Goal: Task Accomplishment & Management: Manage account settings

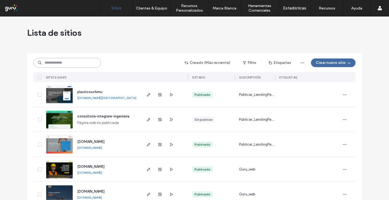
click at [63, 59] on input at bounding box center [67, 63] width 68 height 10
type input "******"
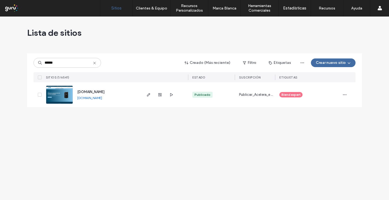
click at [61, 92] on img at bounding box center [59, 104] width 26 height 37
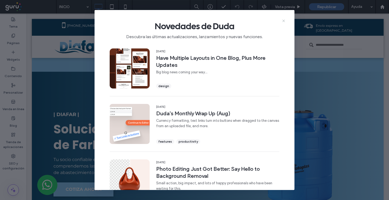
click at [283, 20] on use at bounding box center [283, 20] width 2 height 2
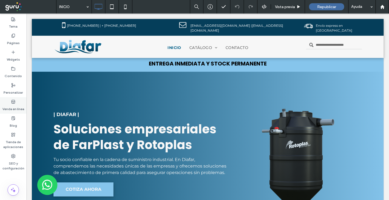
click at [17, 105] on label "Venda en línea" at bounding box center [13, 108] width 22 height 8
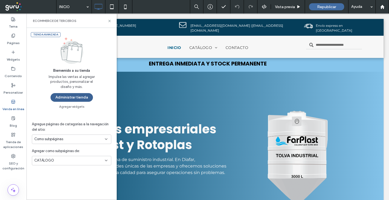
click at [70, 95] on button "Administrar tienda" at bounding box center [72, 97] width 42 height 9
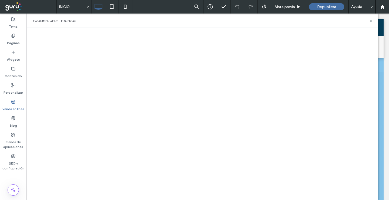
click at [372, 21] on use at bounding box center [371, 21] width 2 height 2
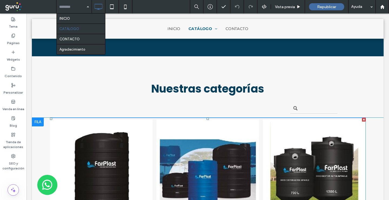
scroll to position [108, 0]
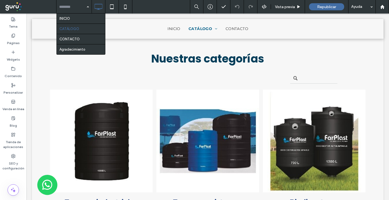
click at [159, 8] on div "INICIO CATÁLOGO CONTACTO Agradecimiento Vista previa Republicar Ayuda" at bounding box center [222, 7] width 333 height 14
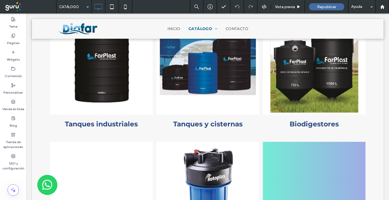
scroll to position [135, 0]
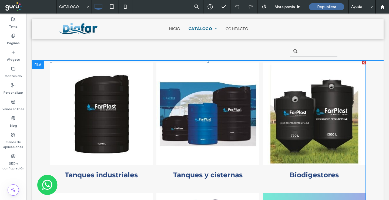
click at [125, 121] on span at bounding box center [208, 198] width 316 height 274
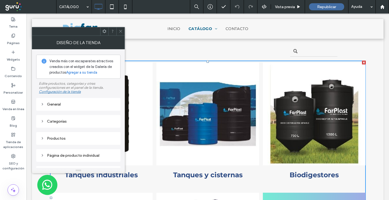
click at [77, 121] on div "Categorías" at bounding box center [79, 121] width 76 height 5
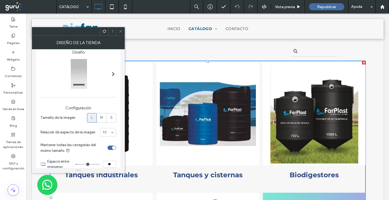
scroll to position [40, 0]
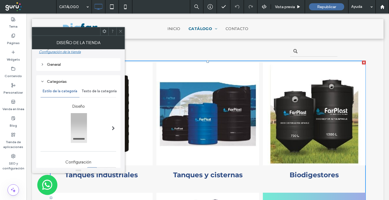
click at [43, 82] on icon at bounding box center [43, 81] width 4 height 4
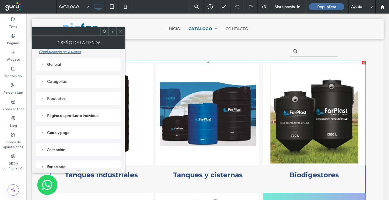
click at [42, 99] on use at bounding box center [42, 99] width 1 height 2
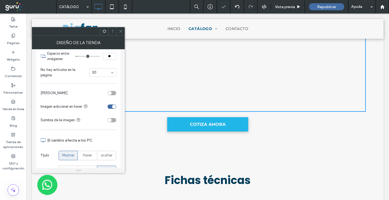
scroll to position [0, 0]
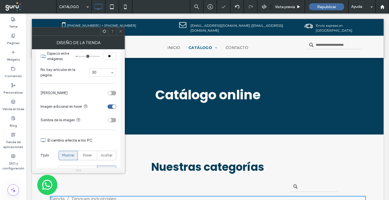
click at [118, 30] on div at bounding box center [120, 31] width 8 height 8
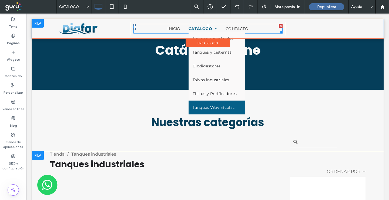
scroll to position [54, 0]
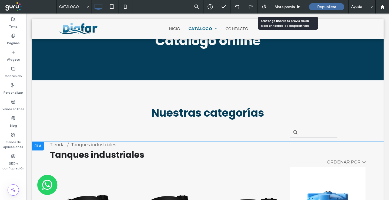
click at [285, 8] on span "Vista previa" at bounding box center [285, 7] width 20 height 5
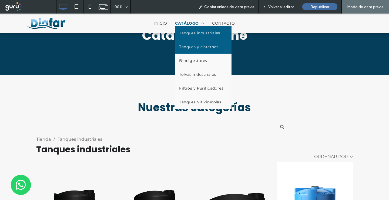
click at [199, 47] on span "Tanques y cisternas" at bounding box center [198, 47] width 39 height 6
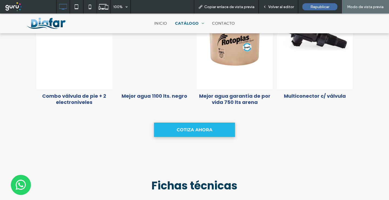
scroll to position [918, 0]
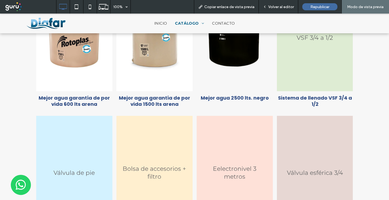
click at [287, 6] on span "Volver al editor" at bounding box center [281, 7] width 26 height 5
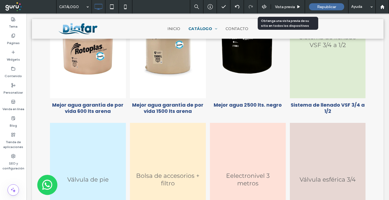
scroll to position [643, 0]
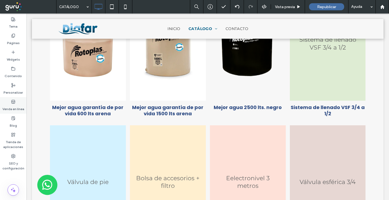
click at [11, 102] on div "Venda en línea" at bounding box center [13, 105] width 26 height 16
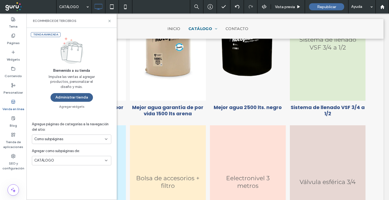
click at [70, 99] on button "Administrar tienda" at bounding box center [72, 97] width 42 height 9
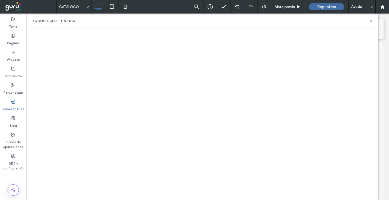
click at [370, 20] on icon at bounding box center [371, 21] width 4 height 4
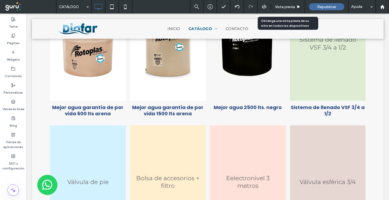
click at [279, 8] on span "Vista previa" at bounding box center [285, 7] width 20 height 5
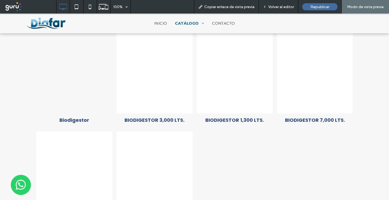
scroll to position [216, 0]
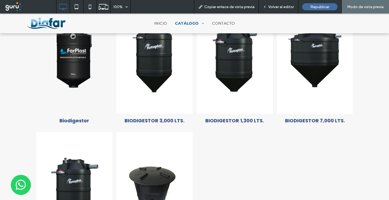
click at [285, 7] on span "Volver al editor" at bounding box center [281, 7] width 26 height 5
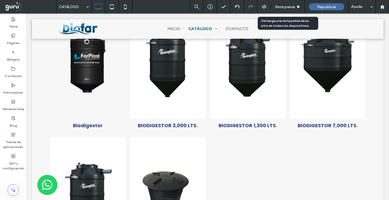
click at [278, 7] on span "Vista previa" at bounding box center [285, 7] width 20 height 5
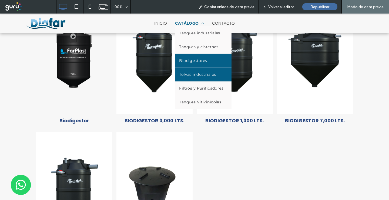
click at [207, 73] on span "Tolvas industriales" at bounding box center [197, 75] width 37 height 6
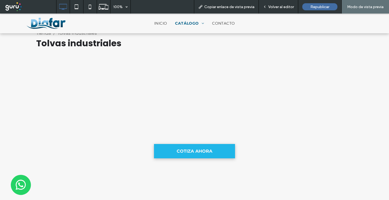
scroll to position [81, 0]
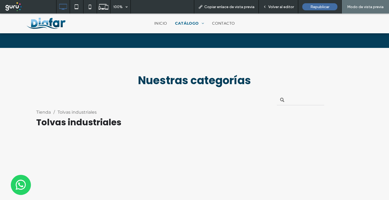
click at [279, 8] on span "Volver al editor" at bounding box center [281, 7] width 26 height 5
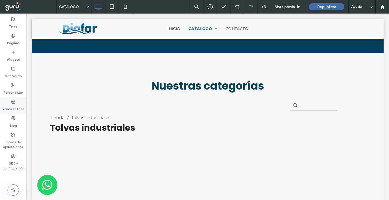
click at [15, 104] on label "Venda en línea" at bounding box center [13, 108] width 22 height 8
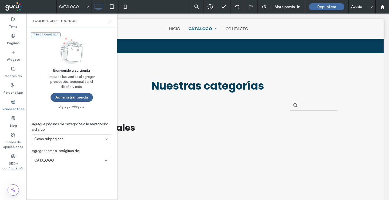
click at [79, 99] on button "Administrar tienda" at bounding box center [72, 97] width 42 height 9
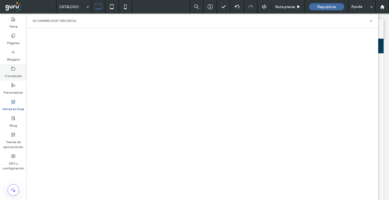
click at [12, 76] on label "Contenido" at bounding box center [13, 75] width 17 height 8
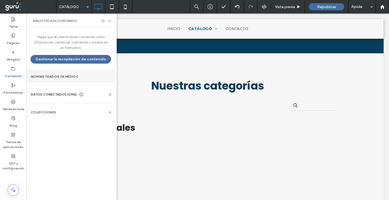
click at [55, 79] on section "Administrador de medios" at bounding box center [70, 76] width 89 height 12
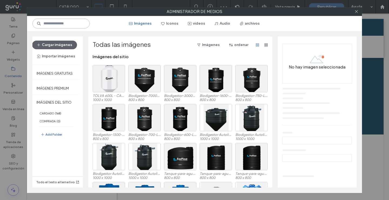
click at [64, 24] on input at bounding box center [60, 24] width 57 height 10
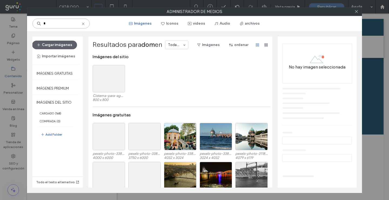
type input "*"
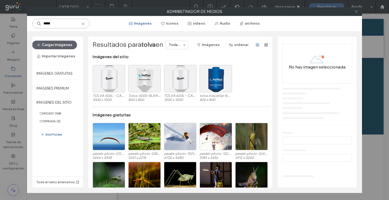
type input "*****"
click at [358, 11] on icon at bounding box center [356, 11] width 4 height 4
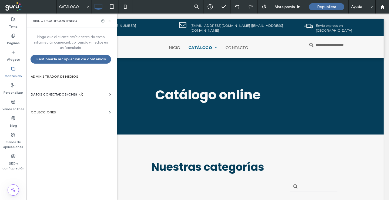
click at [108, 21] on icon at bounding box center [109, 21] width 4 height 4
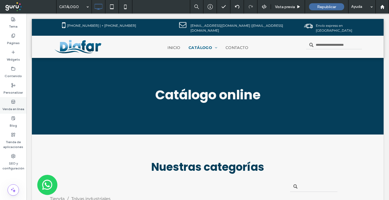
click at [12, 107] on label "Venda en línea" at bounding box center [13, 108] width 22 height 8
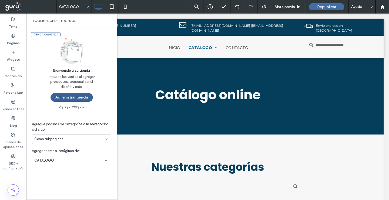
click at [72, 95] on button "Administrar tienda" at bounding box center [72, 97] width 42 height 9
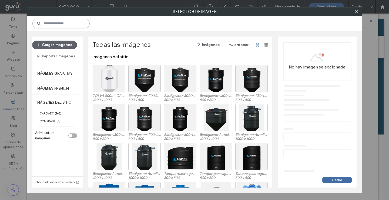
click at [59, 26] on input at bounding box center [60, 24] width 57 height 10
type input "*****"
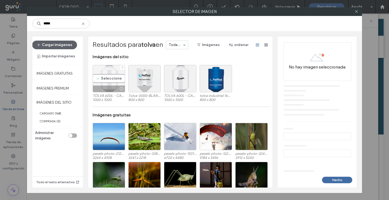
click at [110, 78] on div "Seleccione" at bounding box center [109, 78] width 32 height 27
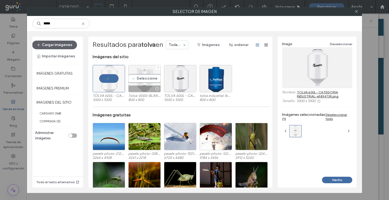
click at [143, 78] on div "Seleccione" at bounding box center [144, 78] width 32 height 27
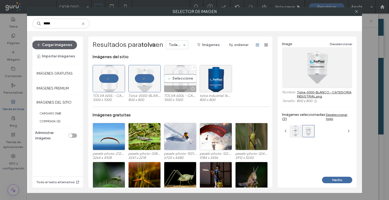
click at [174, 78] on div "Seleccione" at bounding box center [180, 78] width 32 height 27
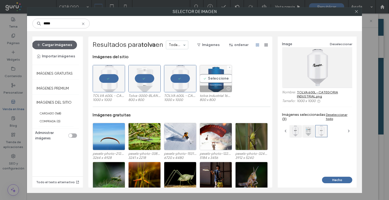
click at [215, 79] on div "Seleccione" at bounding box center [216, 78] width 32 height 27
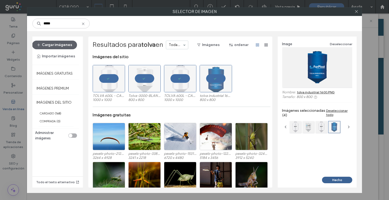
click at [338, 180] on button "Hecho" at bounding box center [337, 179] width 30 height 6
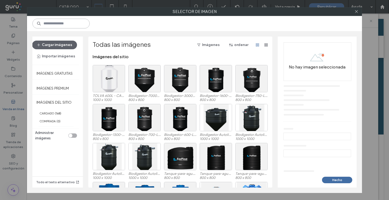
click at [58, 24] on input at bounding box center [60, 24] width 57 height 10
type input "*****"
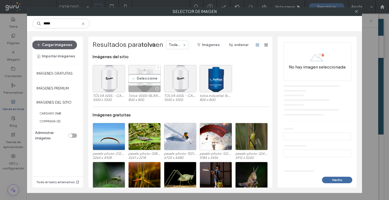
click at [143, 76] on div "Seleccione" at bounding box center [144, 78] width 32 height 27
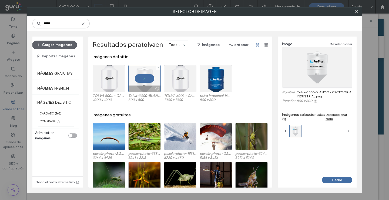
click at [143, 75] on div at bounding box center [144, 78] width 32 height 27
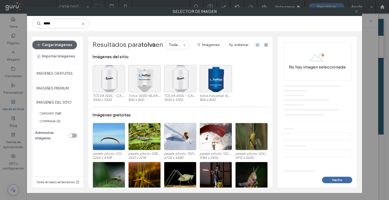
click at [356, 13] on icon at bounding box center [356, 11] width 4 height 4
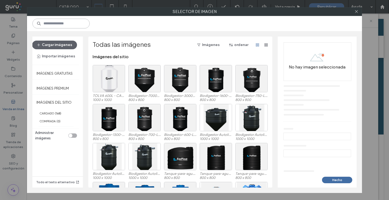
click at [58, 21] on input at bounding box center [60, 24] width 57 height 10
type input "*****"
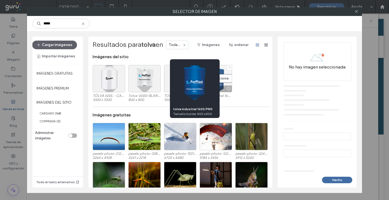
click at [226, 90] on div at bounding box center [228, 88] width 7 height 4
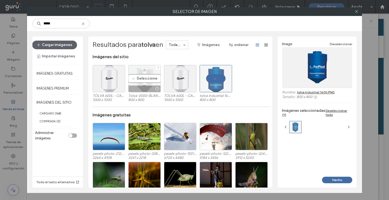
click at [140, 79] on div "Seleccione" at bounding box center [144, 78] width 32 height 27
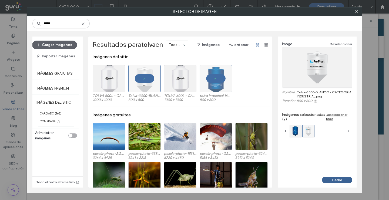
click at [337, 180] on button "Hecho" at bounding box center [337, 179] width 30 height 6
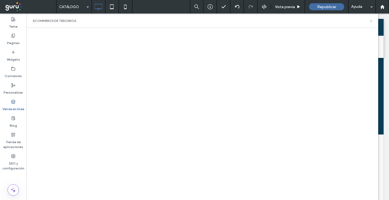
click at [372, 22] on icon at bounding box center [371, 21] width 4 height 4
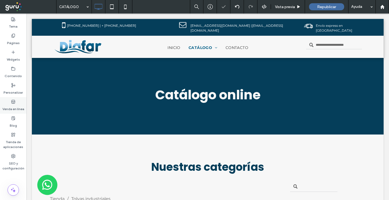
click at [13, 102] on icon at bounding box center [13, 101] width 4 height 4
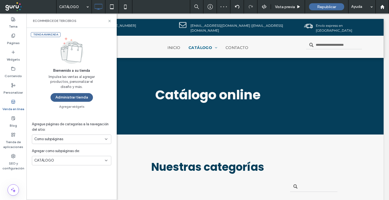
click at [69, 97] on button "Administrar tienda" at bounding box center [72, 97] width 42 height 9
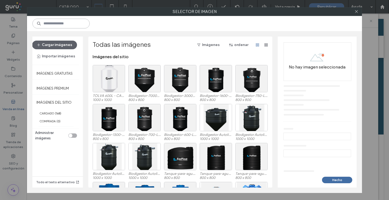
click at [62, 24] on input at bounding box center [60, 24] width 57 height 10
type input "*****"
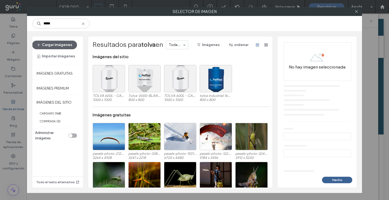
click at [336, 180] on button "Hecho" at bounding box center [337, 179] width 30 height 6
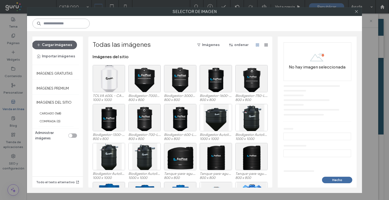
click at [59, 22] on input at bounding box center [60, 24] width 57 height 10
type input "*****"
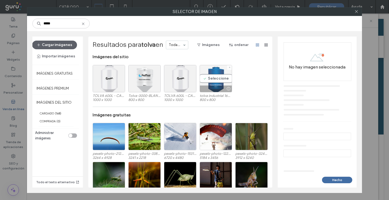
click at [215, 77] on div "Seleccione" at bounding box center [216, 78] width 32 height 27
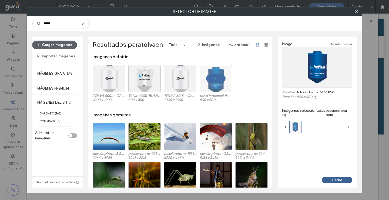
click at [334, 177] on button "Hecho" at bounding box center [337, 179] width 30 height 6
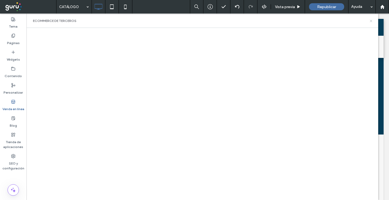
click at [371, 19] on icon at bounding box center [371, 21] width 4 height 4
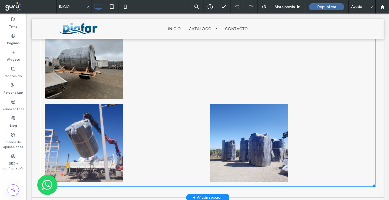
scroll to position [755, 0]
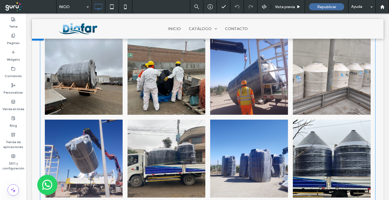
click at [89, 74] on link at bounding box center [83, 75] width 82 height 82
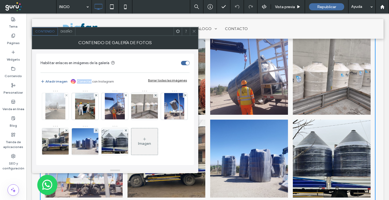
click at [53, 114] on img at bounding box center [55, 106] width 20 height 26
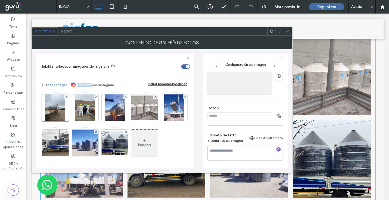
scroll to position [37, 0]
click at [131, 142] on div "Imagen" at bounding box center [144, 142] width 26 height 25
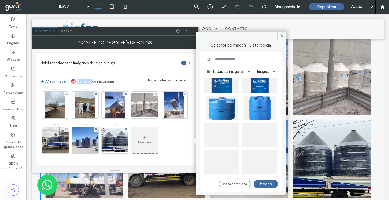
scroll to position [126, 0]
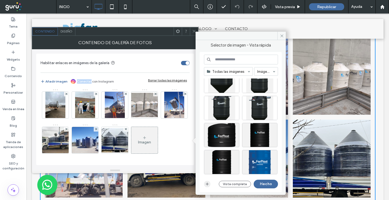
click at [207, 185] on icon "button" at bounding box center [207, 184] width 4 height 4
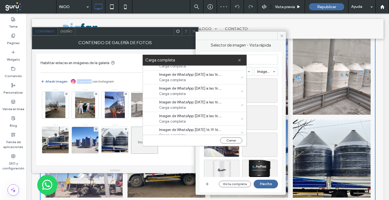
scroll to position [14, 0]
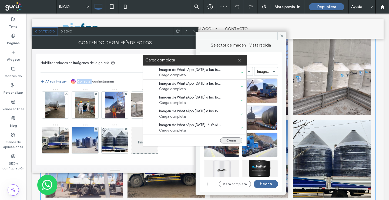
click at [230, 139] on button "Cerrar" at bounding box center [231, 140] width 22 height 6
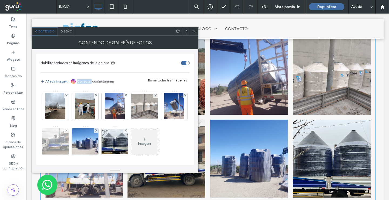
scroll to position [36, 0]
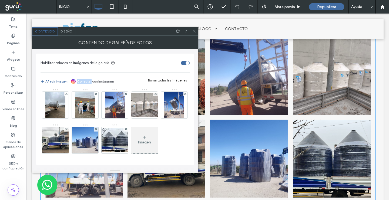
click at [131, 139] on div "Imagen" at bounding box center [144, 139] width 26 height 25
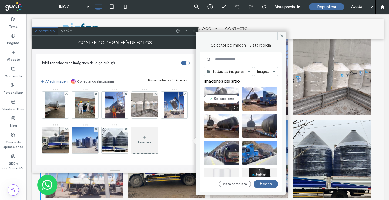
click at [233, 99] on div "Seleccione" at bounding box center [221, 98] width 35 height 24
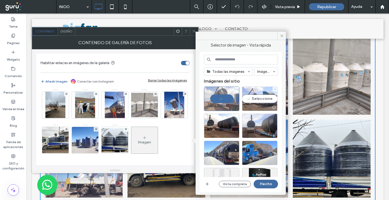
click at [251, 99] on div "Seleccione" at bounding box center [259, 98] width 35 height 24
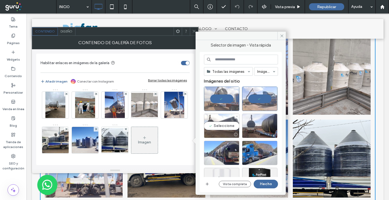
click at [217, 124] on div "Seleccione" at bounding box center [221, 125] width 35 height 24
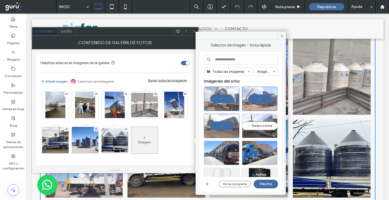
click at [259, 127] on div "Seleccione" at bounding box center [259, 125] width 35 height 24
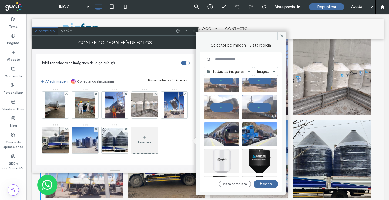
scroll to position [27, 0]
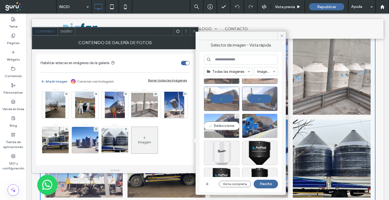
click at [229, 126] on div "Seleccione" at bounding box center [221, 125] width 35 height 24
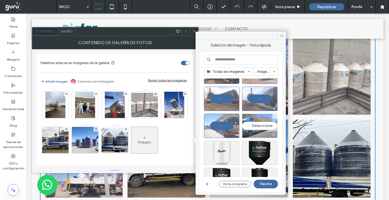
click at [260, 126] on div "Seleccione" at bounding box center [259, 125] width 35 height 24
click at [266, 184] on button "Hecho" at bounding box center [266, 183] width 24 height 9
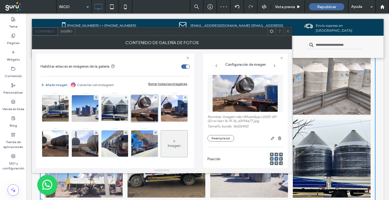
click at [287, 32] on use at bounding box center [287, 31] width 3 height 3
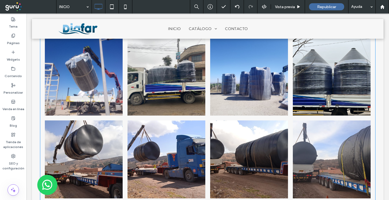
scroll to position [891, 0]
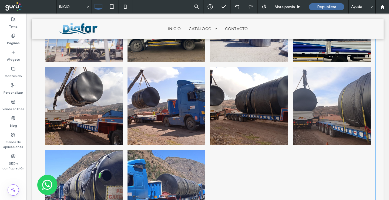
click at [166, 119] on link at bounding box center [166, 106] width 82 height 82
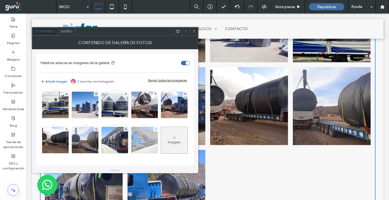
scroll to position [45, 0]
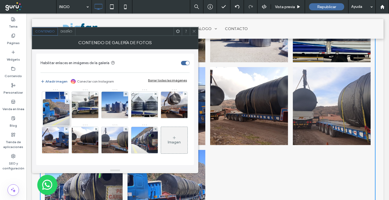
drag, startPoint x: 85, startPoint y: 151, endPoint x: 55, endPoint y: 89, distance: 69.6
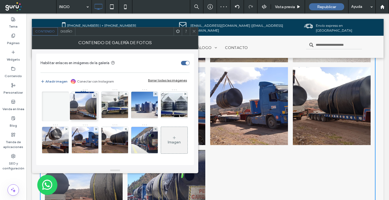
drag, startPoint x: 57, startPoint y: 153, endPoint x: 83, endPoint y: 84, distance: 73.5
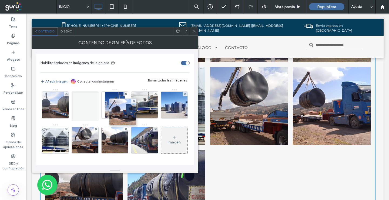
drag, startPoint x: 143, startPoint y: 117, endPoint x: 120, endPoint y: 89, distance: 36.4
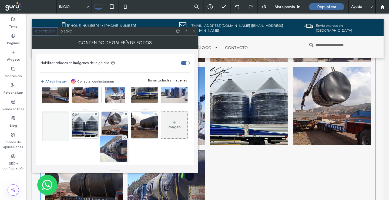
scroll to position [18, 0]
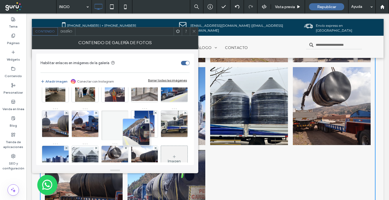
drag, startPoint x: 85, startPoint y: 125, endPoint x: 142, endPoint y: 106, distance: 60.4
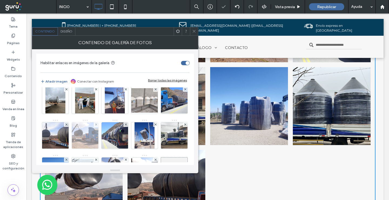
scroll to position [0, 0]
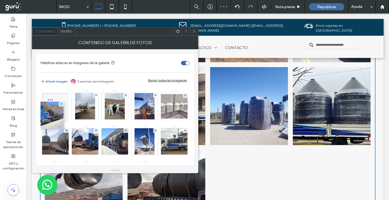
drag, startPoint x: 57, startPoint y: 126, endPoint x: 50, endPoint y: 100, distance: 27.5
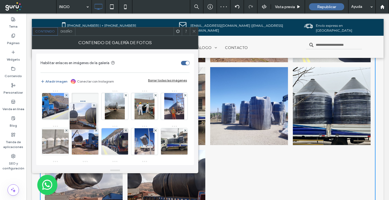
drag, startPoint x: 84, startPoint y: 126, endPoint x: 80, endPoint y: 99, distance: 27.6
click at [80, 99] on div at bounding box center [85, 105] width 27 height 30
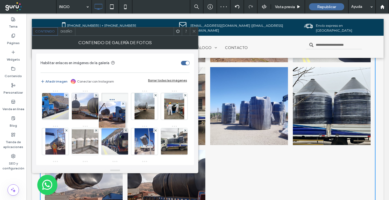
drag, startPoint x: 116, startPoint y: 126, endPoint x: 112, endPoint y: 99, distance: 27.0
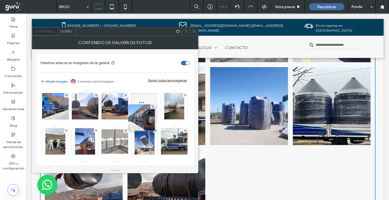
drag, startPoint x: 145, startPoint y: 126, endPoint x: 141, endPoint y: 102, distance: 25.0
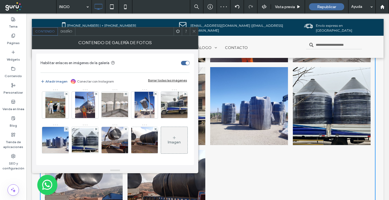
scroll to position [72, 0]
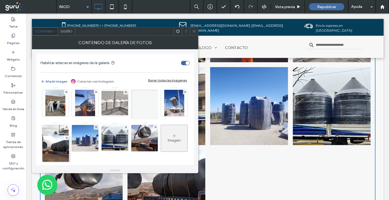
drag, startPoint x: 84, startPoint y: 124, endPoint x: 53, endPoint y: 99, distance: 39.4
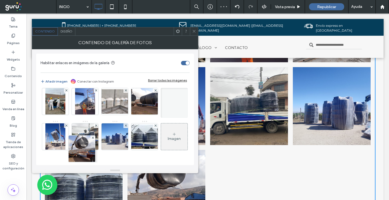
drag, startPoint x: 85, startPoint y: 124, endPoint x: 80, endPoint y: 101, distance: 23.4
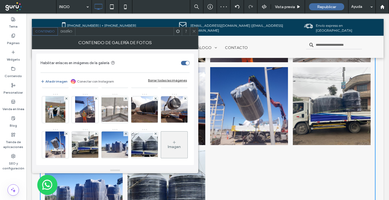
scroll to position [18, 0]
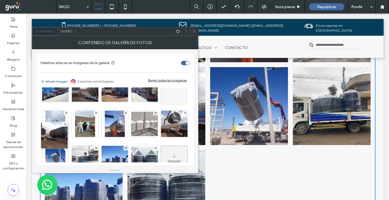
drag, startPoint x: 56, startPoint y: 143, endPoint x: 53, endPoint y: 117, distance: 26.8
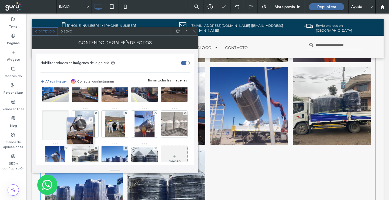
drag, startPoint x: 85, startPoint y: 144, endPoint x: 78, endPoint y: 114, distance: 30.7
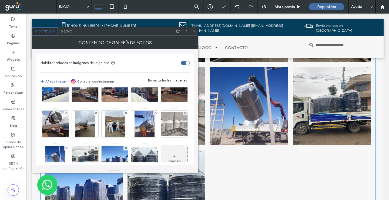
scroll to position [72, 0]
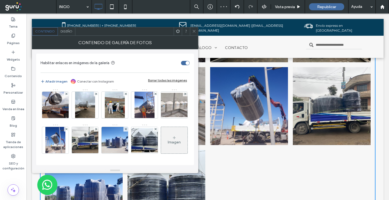
click at [168, 140] on div "Imagen" at bounding box center [174, 142] width 13 height 5
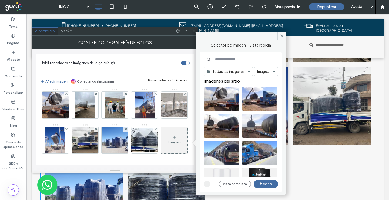
click at [206, 184] on icon "button" at bounding box center [207, 184] width 4 height 4
click at [281, 34] on icon at bounding box center [282, 36] width 4 height 4
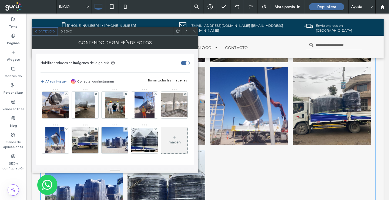
scroll to position [45, 0]
click at [97, 128] on icon at bounding box center [96, 129] width 2 height 2
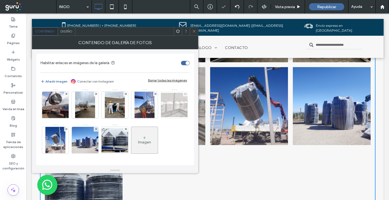
click at [183, 96] on div at bounding box center [185, 94] width 5 height 5
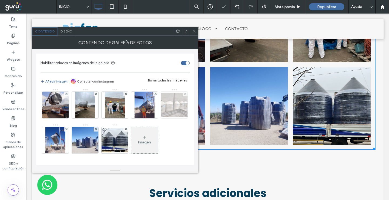
scroll to position [850, 0]
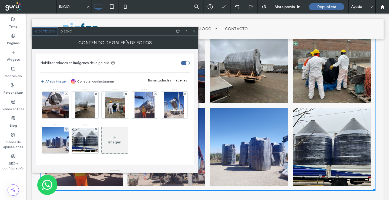
click at [195, 33] on span at bounding box center [194, 31] width 4 height 8
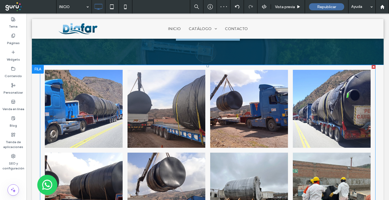
scroll to position [688, 0]
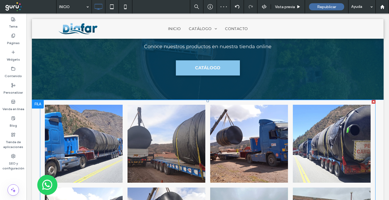
click at [78, 125] on link at bounding box center [83, 143] width 82 height 82
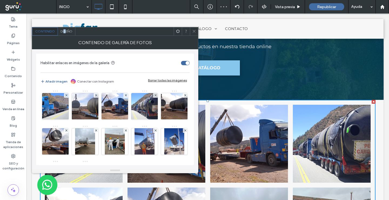
click at [65, 31] on span "Diseño" at bounding box center [67, 31] width 12 height 4
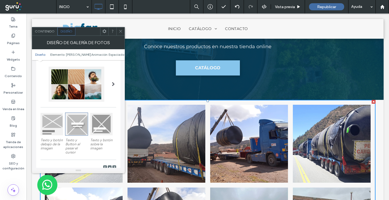
scroll to position [108, 0]
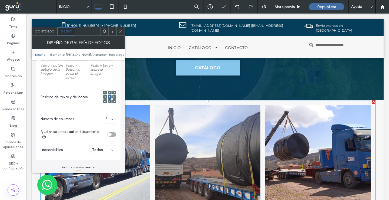
click at [121, 32] on icon at bounding box center [121, 31] width 4 height 4
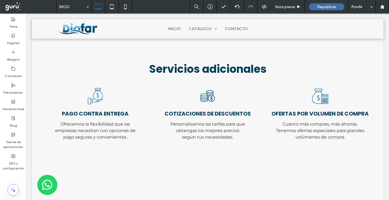
scroll to position [1189, 0]
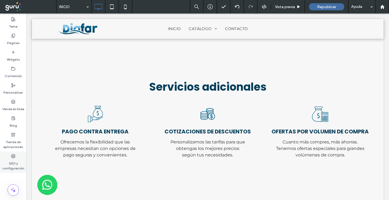
click at [19, 161] on label "SEO y configuración" at bounding box center [13, 164] width 26 height 12
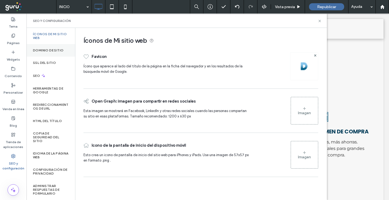
click at [59, 49] on label "Dominio de sitio" at bounding box center [48, 50] width 31 height 4
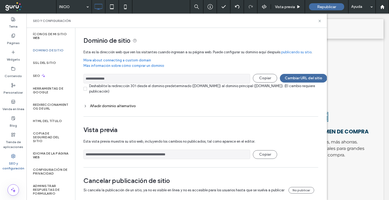
drag, startPoint x: 190, startPoint y: 154, endPoint x: 77, endPoint y: 154, distance: 112.6
click at [77, 154] on div "**********" at bounding box center [198, 116] width 247 height 176
click at [321, 21] on icon at bounding box center [320, 21] width 4 height 4
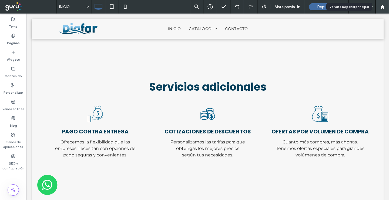
click at [387, 8] on div at bounding box center [382, 7] width 13 height 5
